Goal: Navigation & Orientation: Find specific page/section

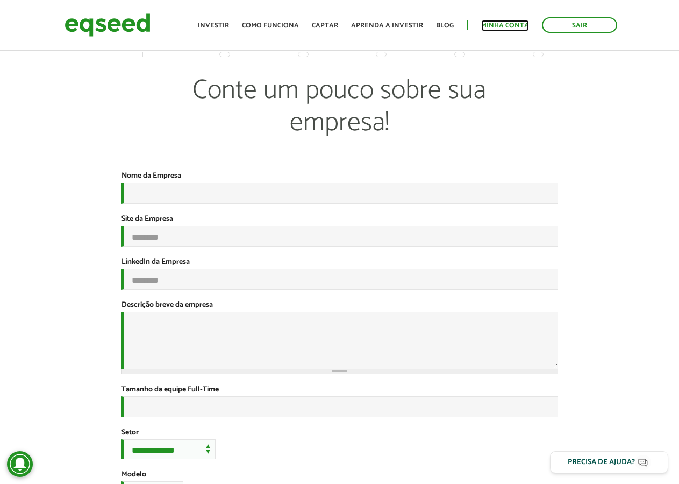
click at [494, 24] on link "Minha conta" at bounding box center [505, 25] width 48 height 7
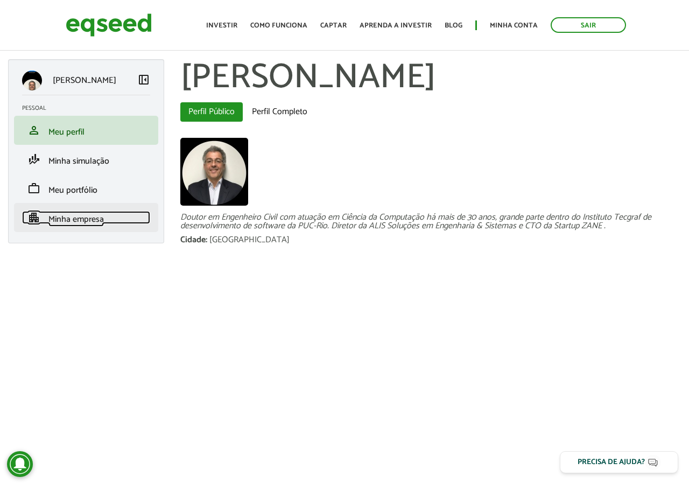
click at [76, 221] on span "Minha empresa" at bounding box center [75, 219] width 55 height 15
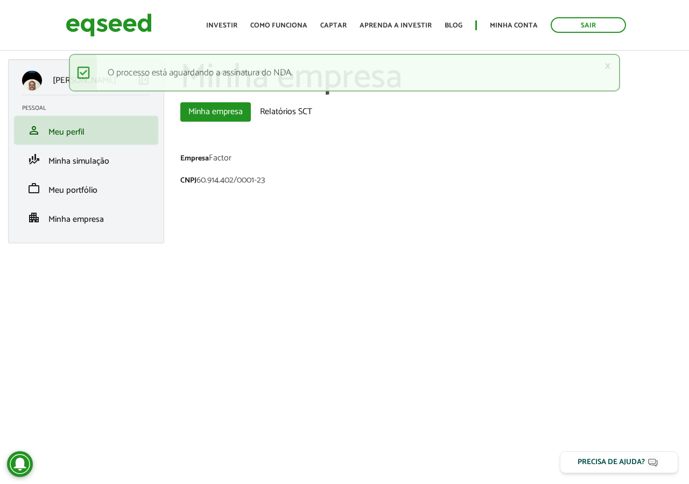
click at [222, 159] on div "Empresa Factor" at bounding box center [430, 159] width 500 height 11
click at [232, 159] on div "Empresa Factor" at bounding box center [430, 159] width 500 height 11
click at [606, 63] on link "×" at bounding box center [607, 65] width 6 height 11
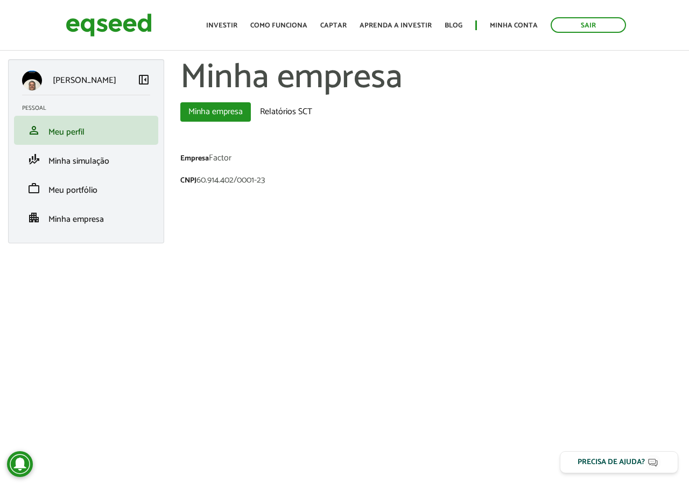
drag, startPoint x: 212, startPoint y: 158, endPoint x: 241, endPoint y: 154, distance: 29.2
click at [241, 154] on div "Empresa Factor" at bounding box center [430, 159] width 500 height 11
click at [223, 159] on div "Empresa Factor" at bounding box center [430, 159] width 500 height 11
click at [274, 110] on link "Relatórios SCT" at bounding box center [286, 111] width 68 height 19
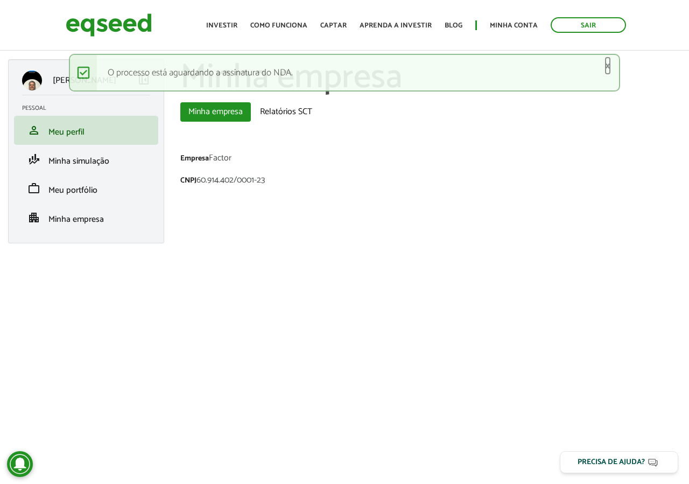
click at [605, 62] on link "×" at bounding box center [607, 65] width 6 height 11
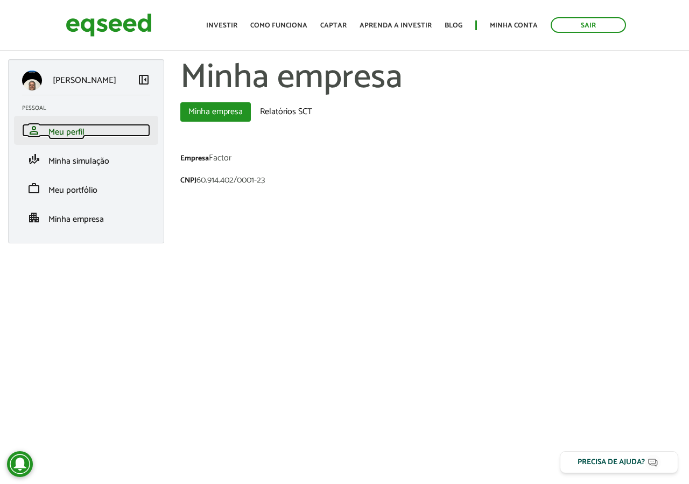
click at [69, 132] on span "Meu perfil" at bounding box center [66, 132] width 36 height 15
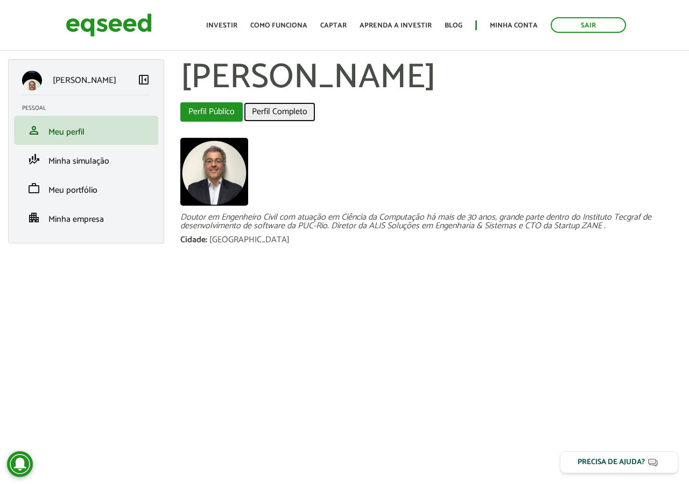
click at [274, 122] on link "Perfil Completo" at bounding box center [280, 111] width 72 height 19
